Goal: Information Seeking & Learning: Learn about a topic

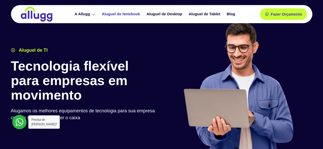
click at [124, 15] on link "Aluguel de Notebook" at bounding box center [121, 14] width 45 height 9
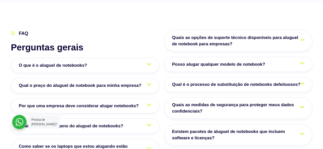
scroll to position [868, 0]
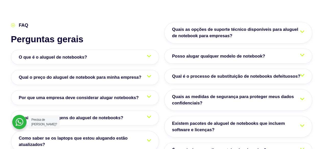
click at [115, 50] on link "O que é o aluguel de notebooks?" at bounding box center [85, 57] width 148 height 15
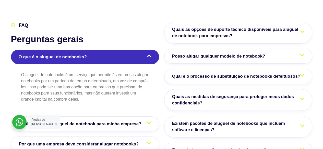
click at [117, 50] on link "O que é o aluguel de notebooks?" at bounding box center [85, 57] width 148 height 15
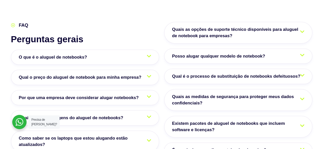
click at [129, 74] on span "Qual o preço do aluguel de notebook para minha empresa?" at bounding box center [81, 77] width 125 height 7
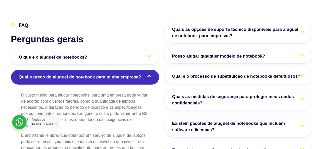
click at [127, 74] on span "Qual o preço do aluguel de notebook para minha empresa?" at bounding box center [81, 77] width 125 height 7
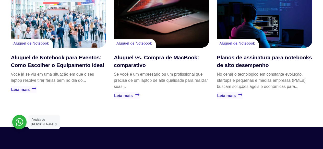
scroll to position [1200, 0]
